Goal: Information Seeking & Learning: Learn about a topic

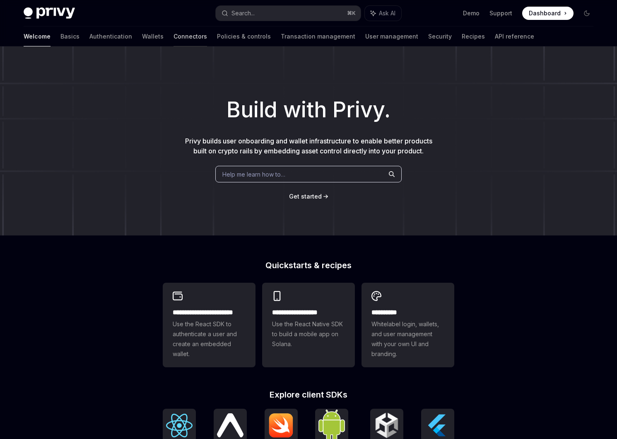
click at [174, 40] on link "Connectors" at bounding box center [191, 37] width 34 height 20
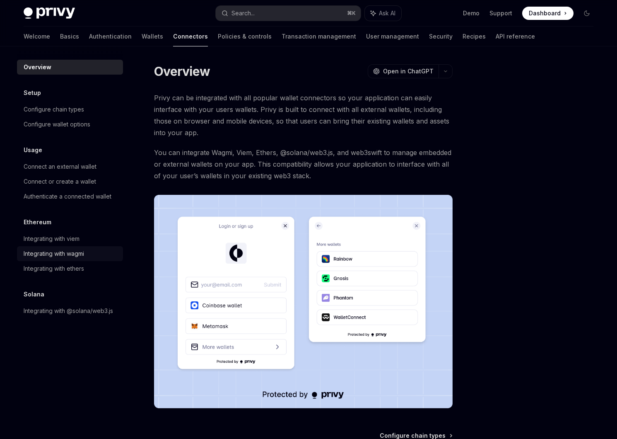
click at [72, 260] on link "Integrating with wagmi" at bounding box center [70, 253] width 106 height 15
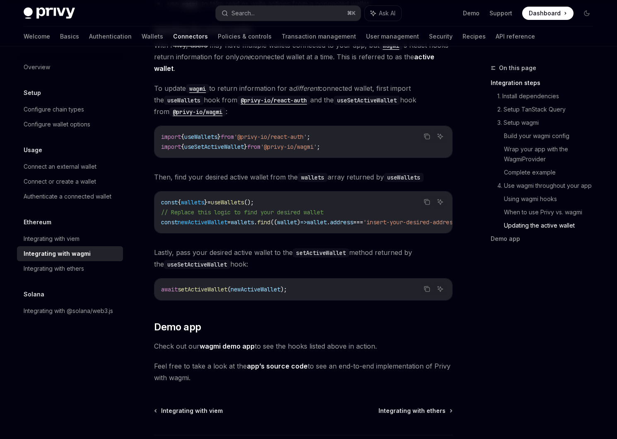
scroll to position [2303, 0]
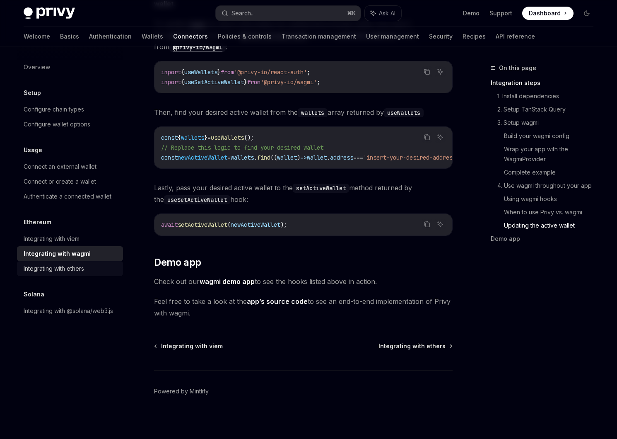
click at [84, 273] on link "Integrating with ethers" at bounding box center [70, 268] width 106 height 15
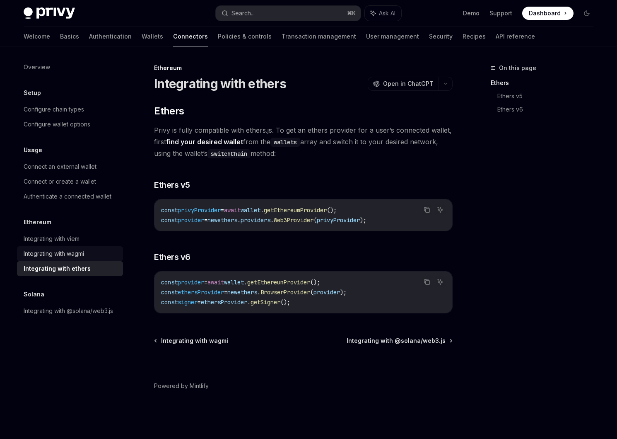
click at [68, 248] on link "Integrating with wagmi" at bounding box center [70, 253] width 106 height 15
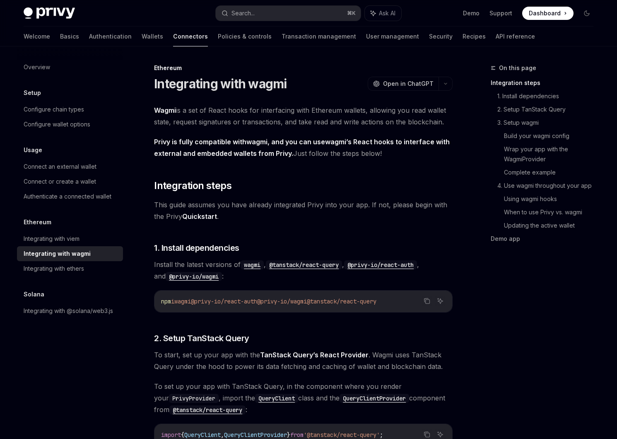
click at [52, 230] on div "Ethereum Integrating with viem Integrating with wagmi Integrating with ethers" at bounding box center [70, 246] width 106 height 59
click at [60, 243] on link "Integrating with viem" at bounding box center [70, 238] width 106 height 15
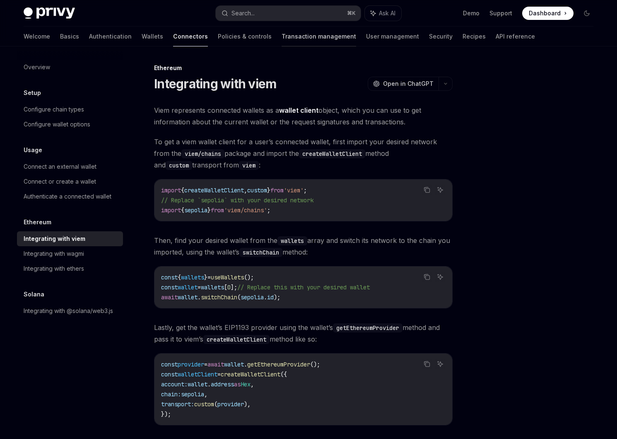
click at [283, 33] on link "Transaction management" at bounding box center [319, 37] width 75 height 20
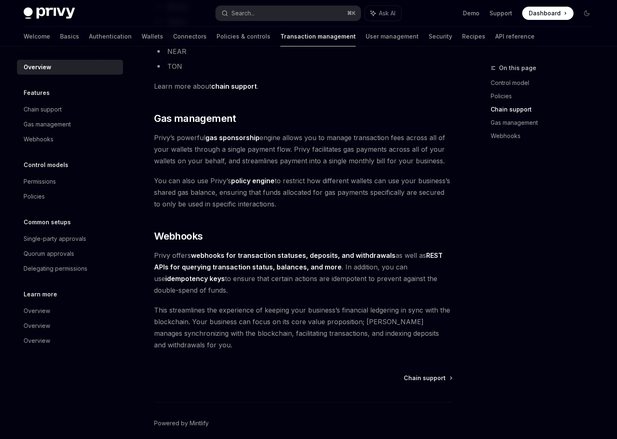
scroll to position [679, 0]
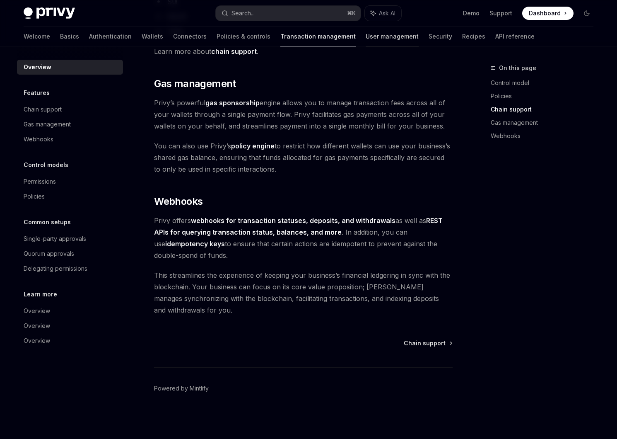
click at [366, 44] on link "User management" at bounding box center [392, 37] width 53 height 20
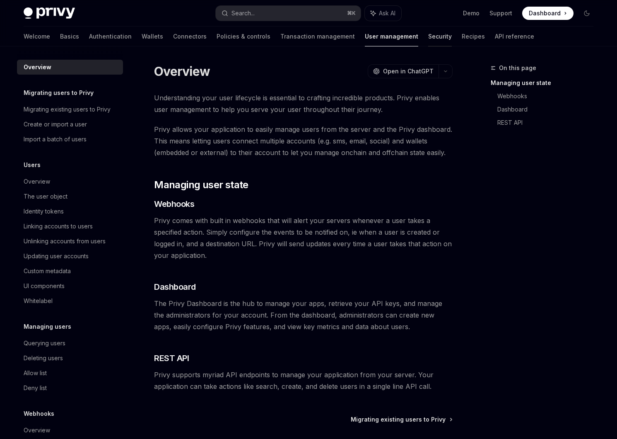
click at [428, 40] on link "Security" at bounding box center [440, 37] width 24 height 20
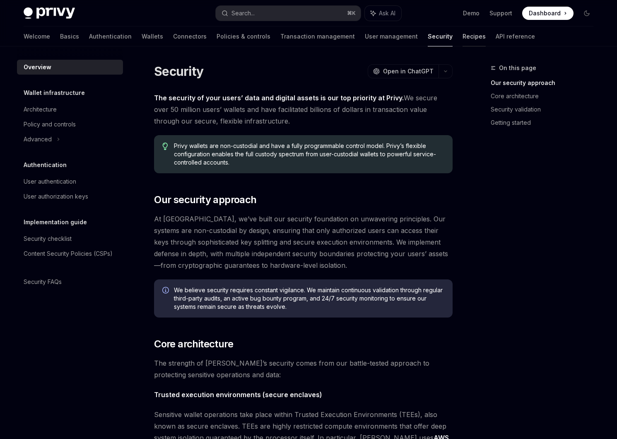
click at [463, 32] on link "Recipes" at bounding box center [474, 37] width 23 height 20
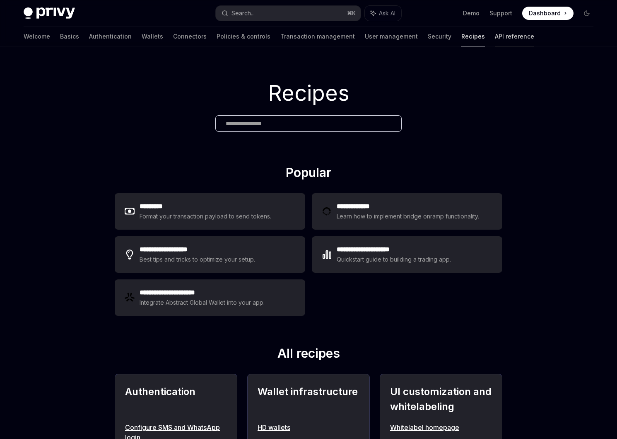
click at [495, 32] on link "API reference" at bounding box center [514, 37] width 39 height 20
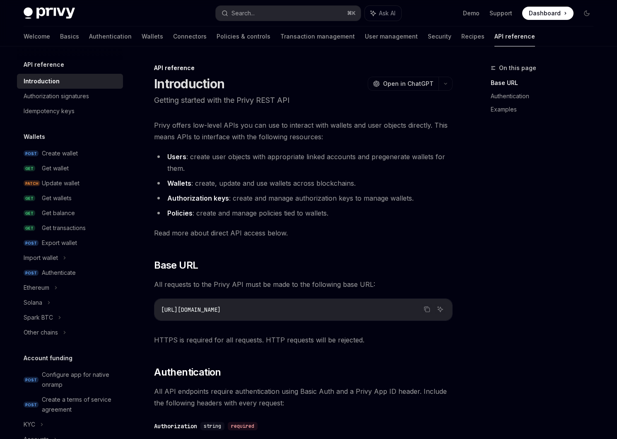
click at [438, 39] on div "Welcome Basics Authentication Wallets Connectors Policies & controls Transactio…" at bounding box center [279, 37] width 511 height 20
click at [437, 39] on div "Welcome Basics Authentication Wallets Connectors Policies & controls Transactio…" at bounding box center [279, 37] width 511 height 20
click at [461, 39] on link "Recipes" at bounding box center [472, 37] width 23 height 20
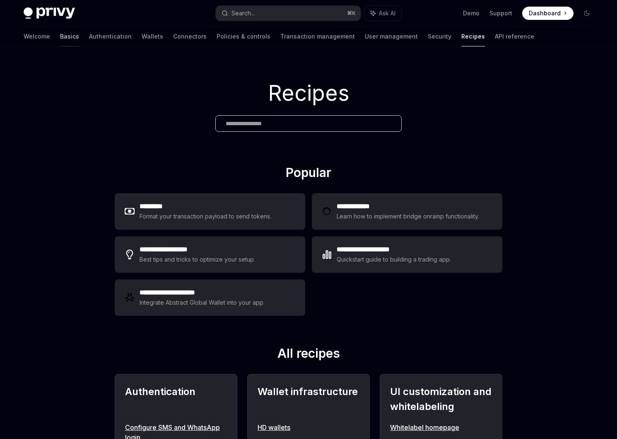
click at [60, 39] on link "Basics" at bounding box center [69, 37] width 19 height 20
type textarea "*"
